Goal: Navigation & Orientation: Find specific page/section

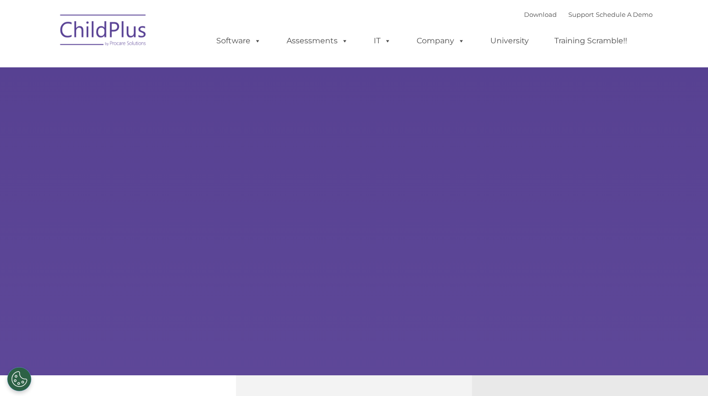
select select "MEDIUM"
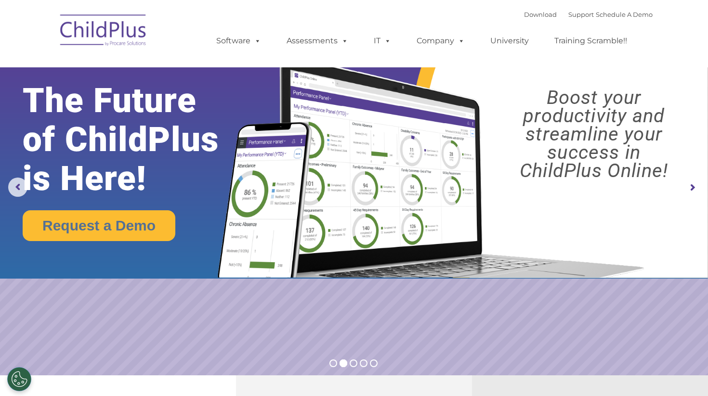
click at [695, 189] on rs-arrow at bounding box center [692, 187] width 19 height 19
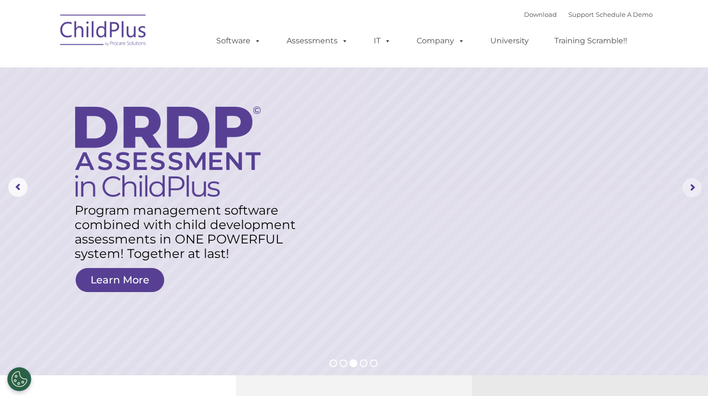
click at [689, 188] on rs-arrow at bounding box center [692, 187] width 19 height 19
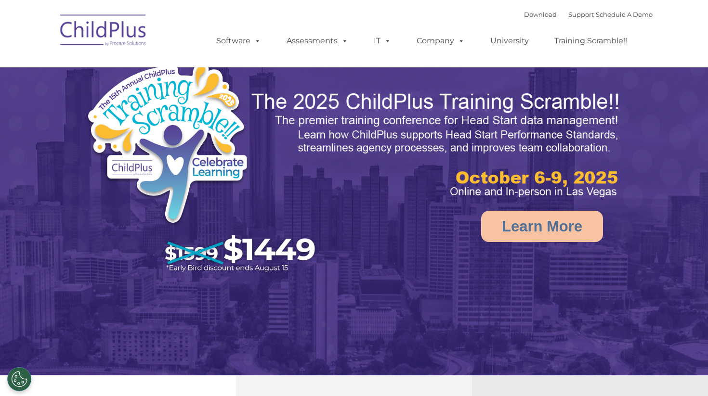
select select "MEDIUM"
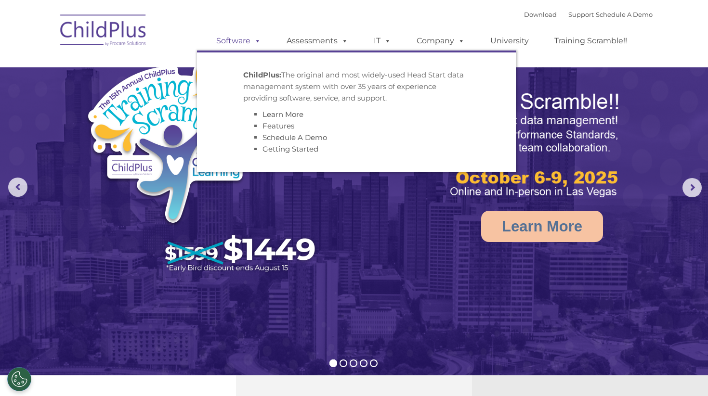
click at [250, 41] on link "Software" at bounding box center [239, 40] width 64 height 19
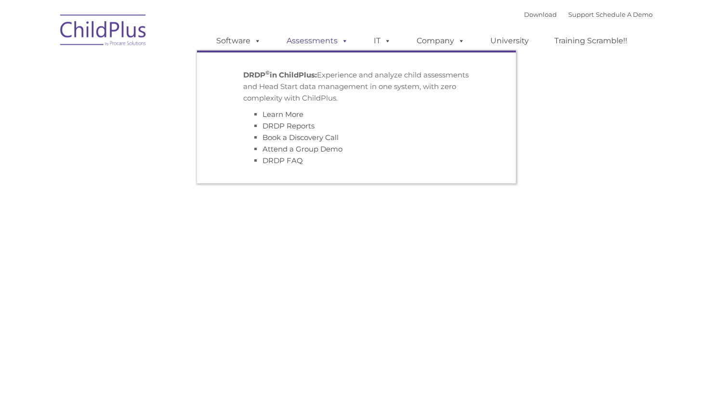
type input ""
